Goal: Transaction & Acquisition: Purchase product/service

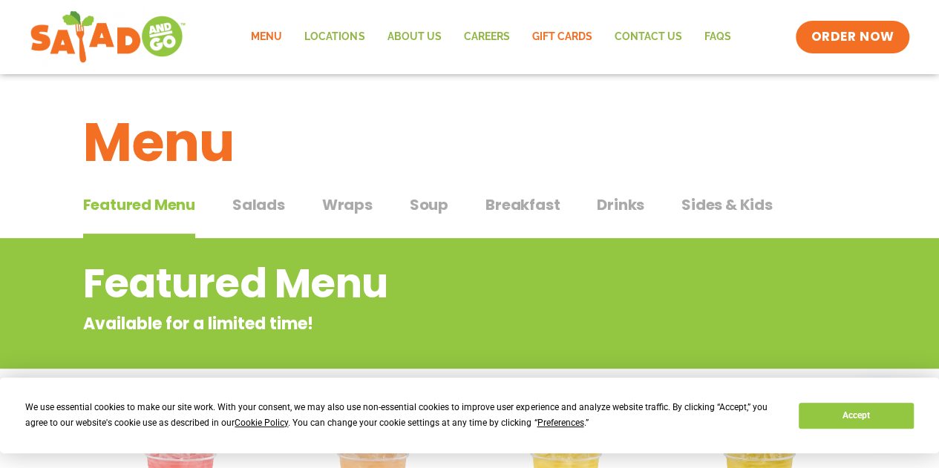
click at [562, 32] on link "GIFT CARDS" at bounding box center [561, 37] width 82 height 34
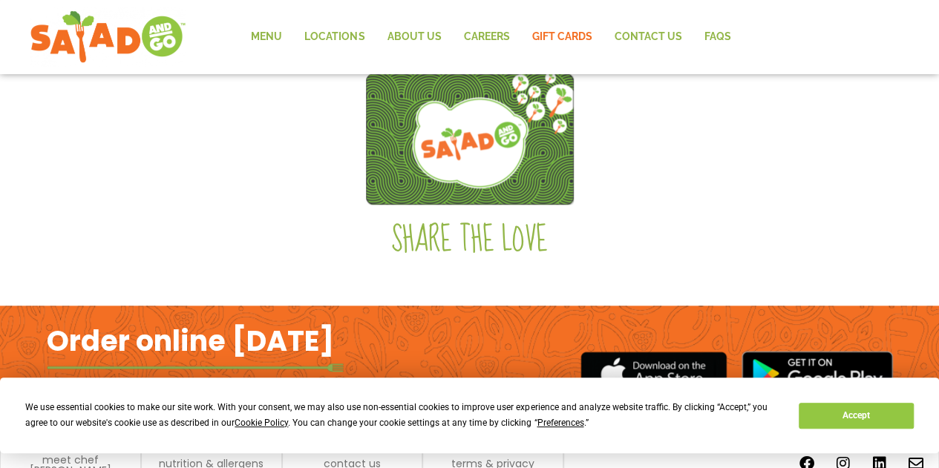
scroll to position [502, 0]
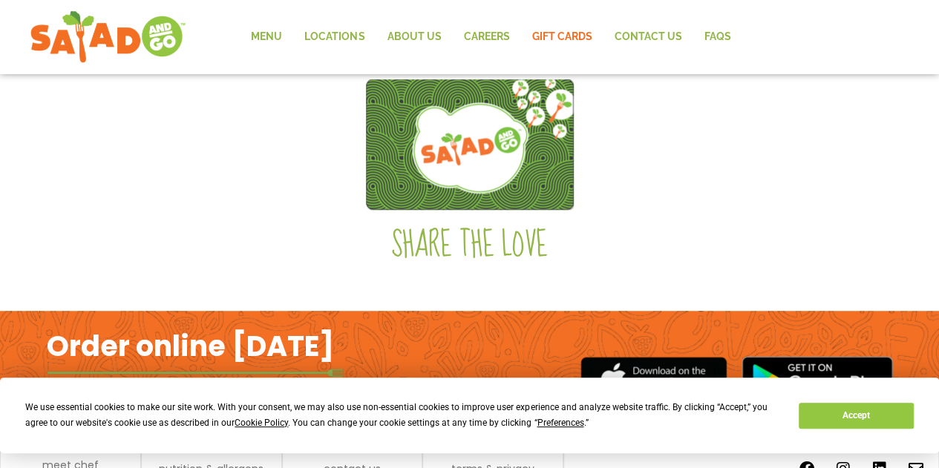
click at [516, 162] on img at bounding box center [470, 144] width 208 height 131
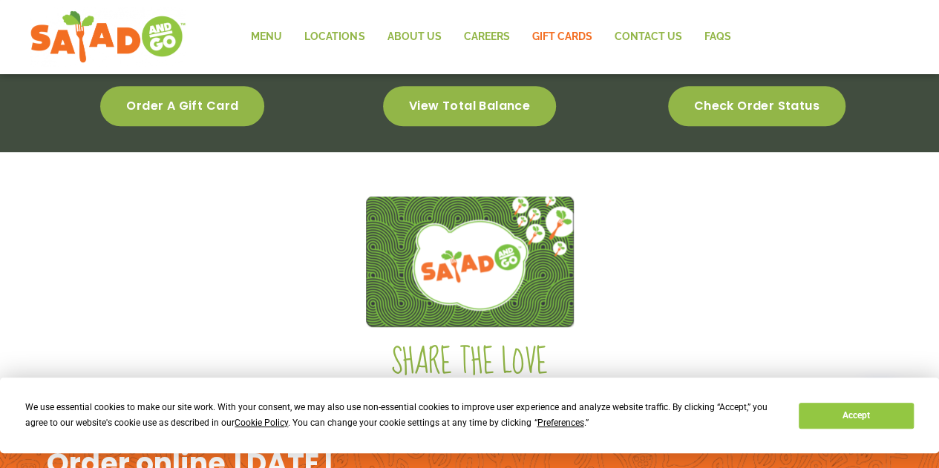
scroll to position [571, 0]
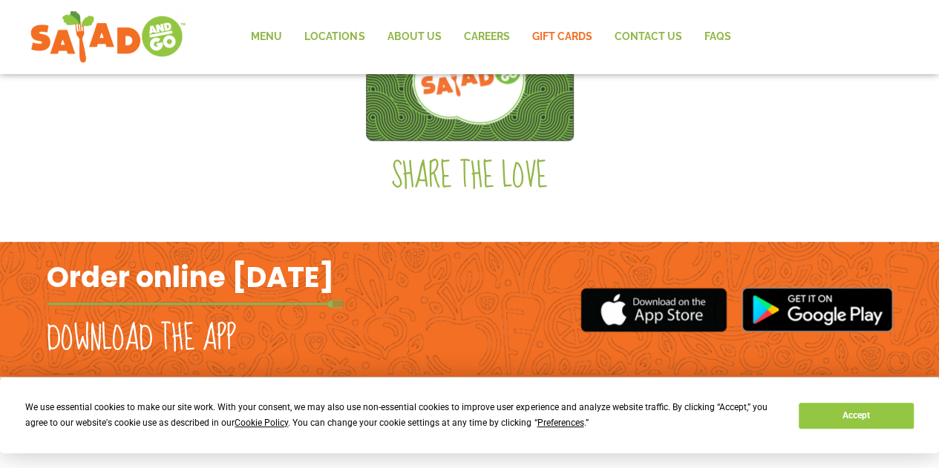
click at [244, 263] on h2 "Order online [DATE]" at bounding box center [190, 277] width 287 height 36
click at [855, 428] on button "Accept" at bounding box center [855, 416] width 114 height 26
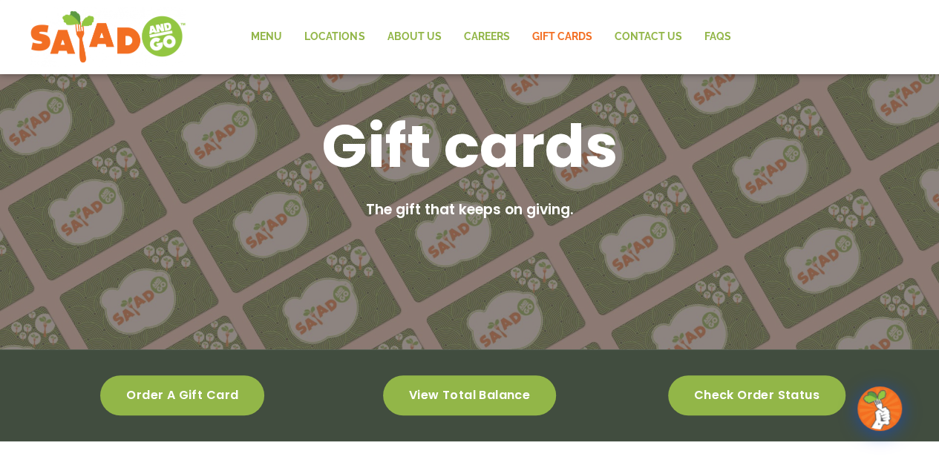
scroll to position [0, 0]
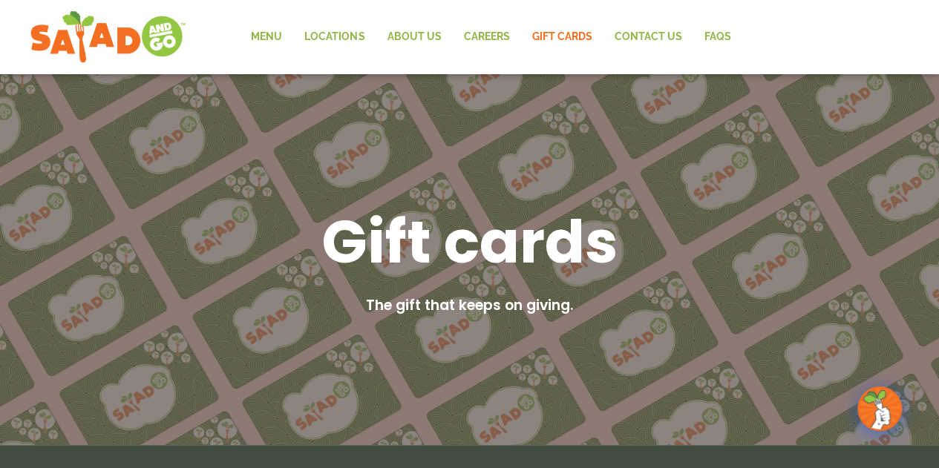
click at [555, 229] on h1 "Gift cards" at bounding box center [469, 241] width 297 height 77
click at [871, 403] on img at bounding box center [880, 409] width 42 height 42
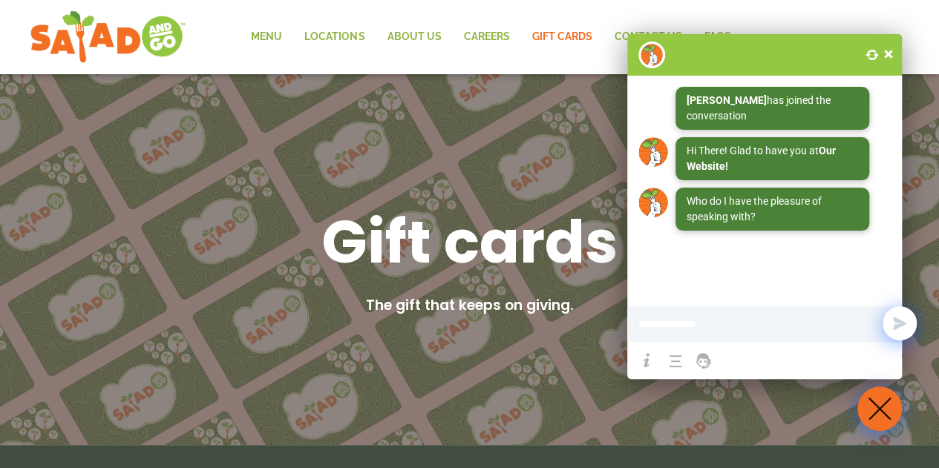
click at [887, 54] on span at bounding box center [888, 54] width 15 height 15
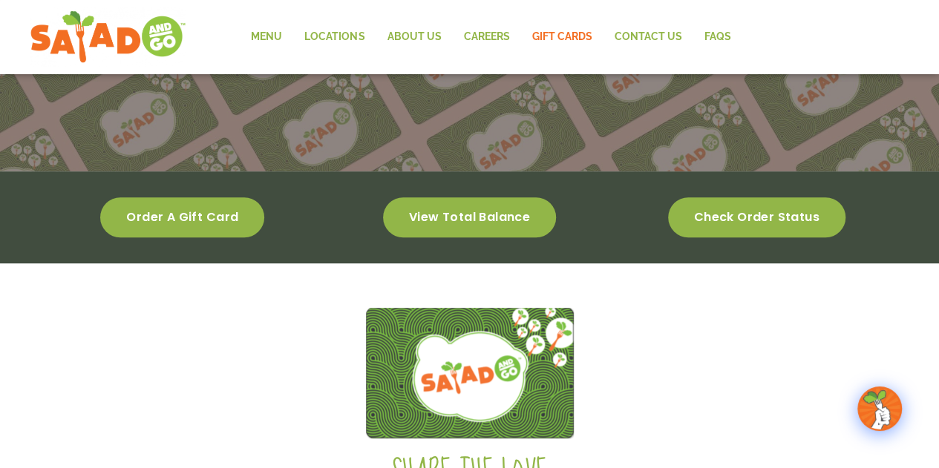
scroll to position [276, 0]
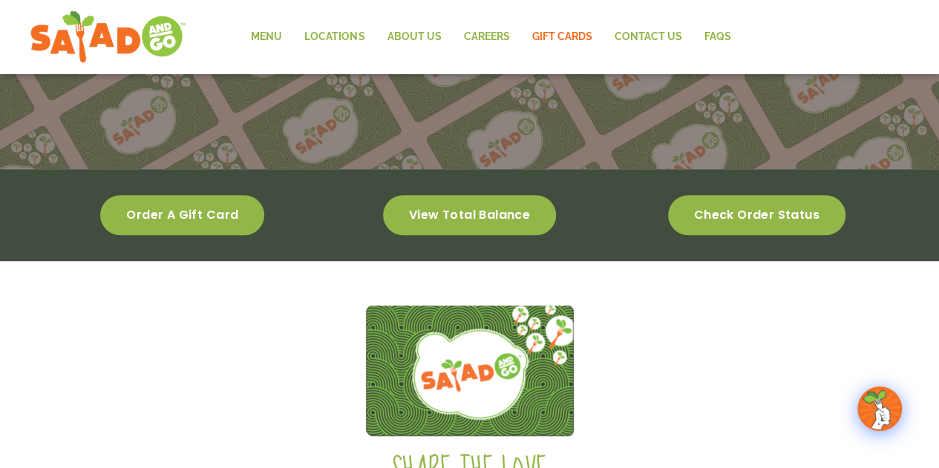
click at [191, 210] on span "Order a gift card" at bounding box center [182, 215] width 112 height 10
